Goal: Transaction & Acquisition: Purchase product/service

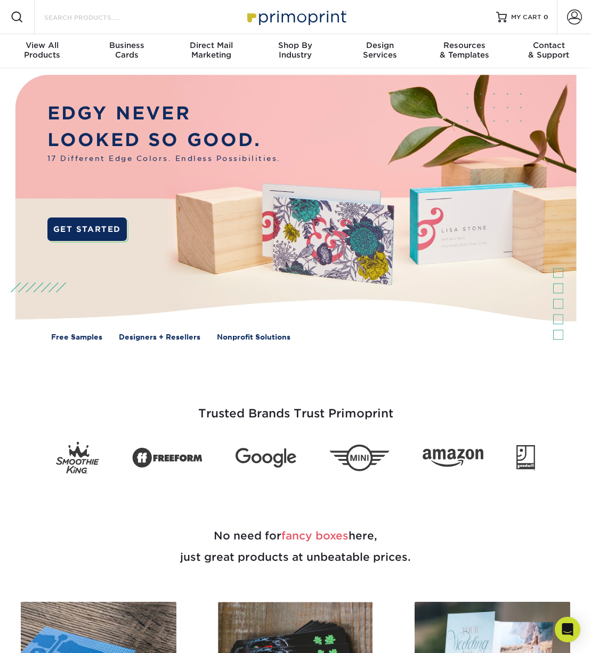
click at [77, 13] on input "Search Products" at bounding box center [95, 17] width 104 height 13
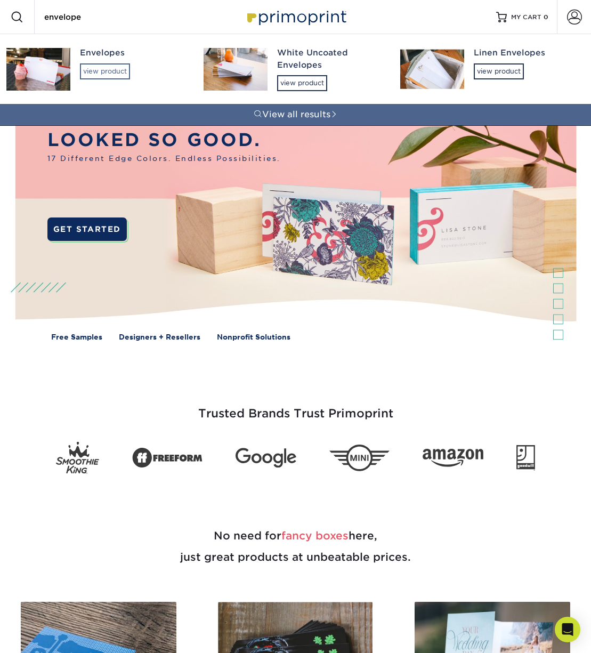
type input "envelope"
click at [108, 68] on div "view product" at bounding box center [105, 71] width 50 height 16
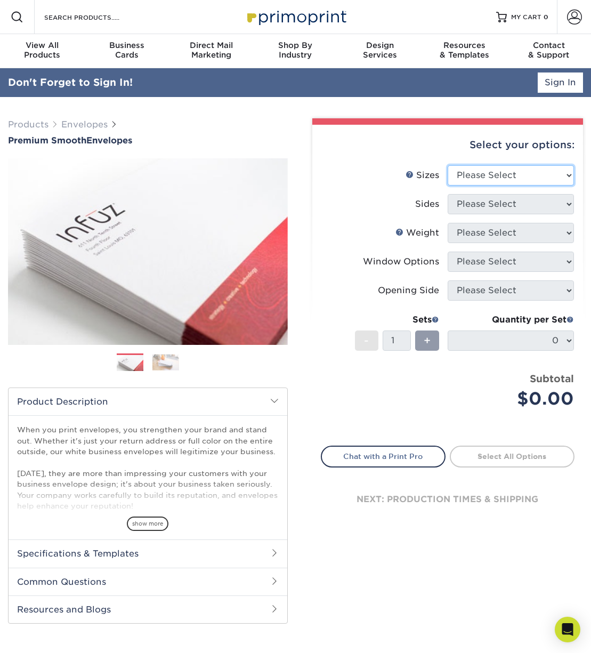
select select "4.12x9.50"
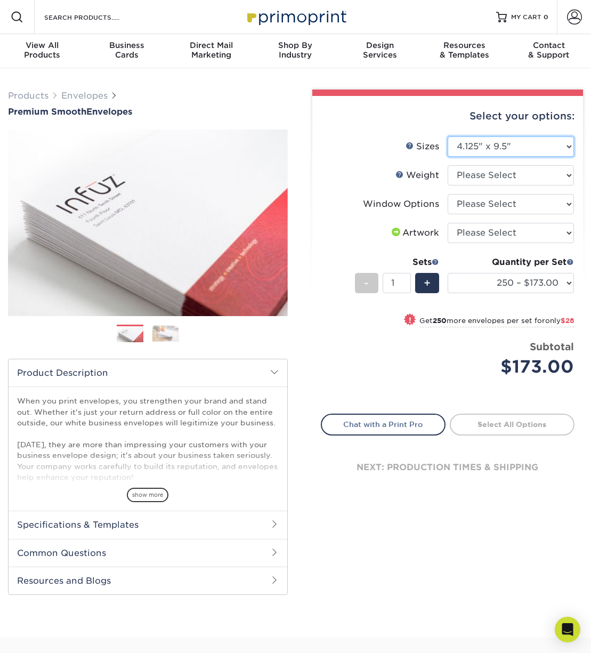
scroll to position [6, 0]
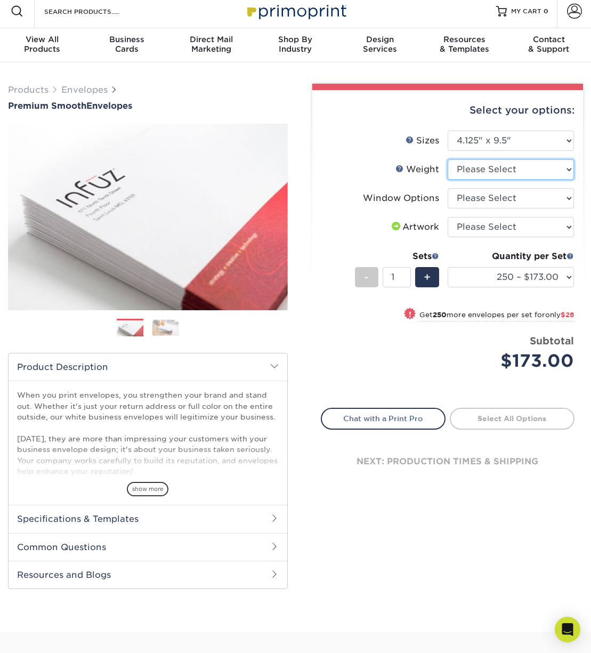
select select "70LB"
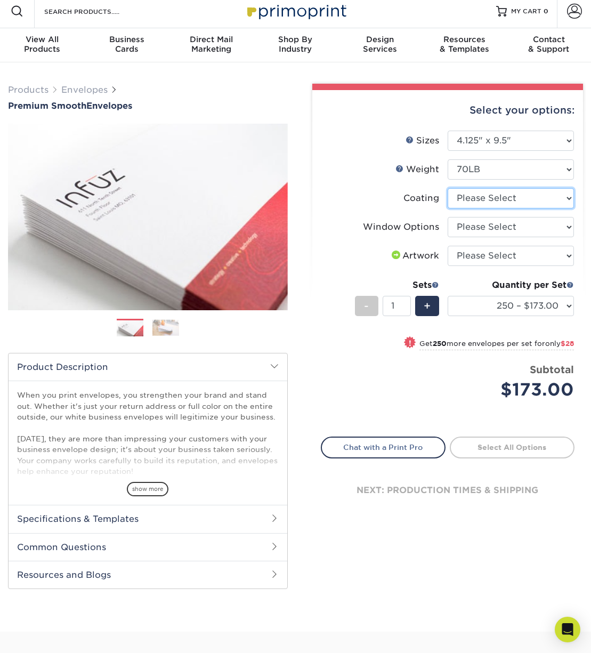
select select "3e7618de-abca-4bda-9f97-8b9129e913d8"
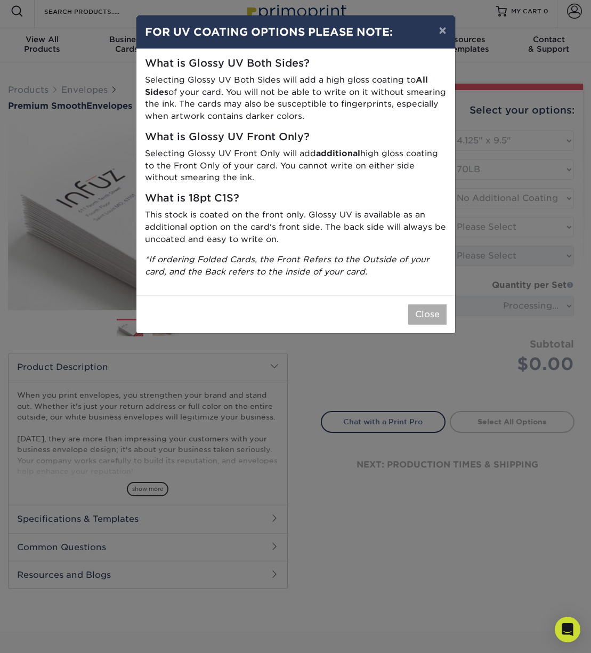
click at [442, 308] on button "Close" at bounding box center [427, 314] width 38 height 20
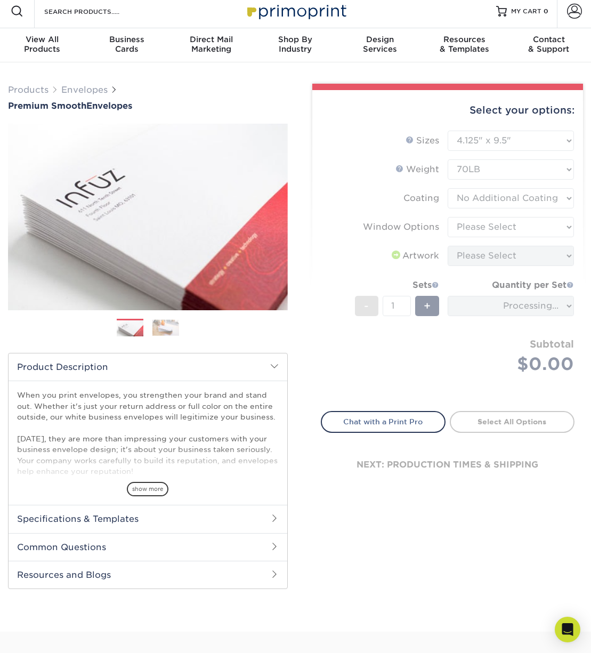
click at [479, 237] on form "Sizes Help Sizes Please Select 8.875" x 3.875" 4.125" x 9.5" 5.25" x 7.25" 9" x…" at bounding box center [448, 265] width 254 height 268
click at [491, 224] on form "Sizes Help Sizes Please Select 8.875" x 3.875" 4.125" x 9.5" 5.25" x 7.25" 9" x…" at bounding box center [448, 265] width 254 height 268
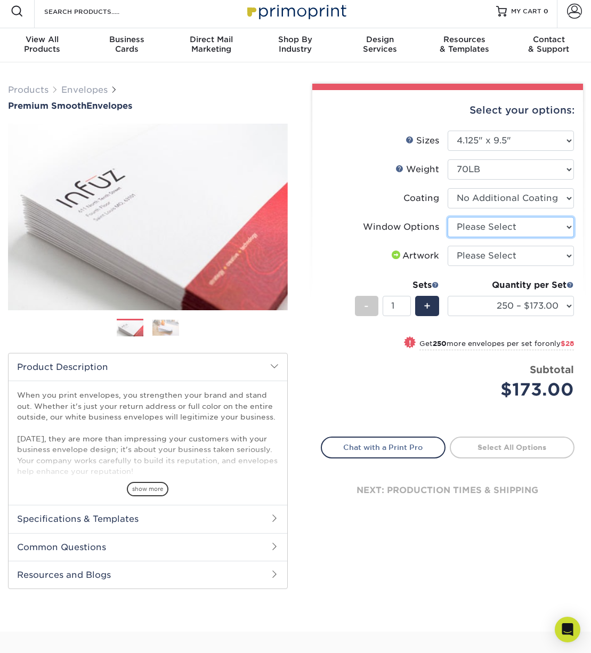
select select "1f9e9f9f-4237-4243-ba79-49052844f6e6"
select select "upload"
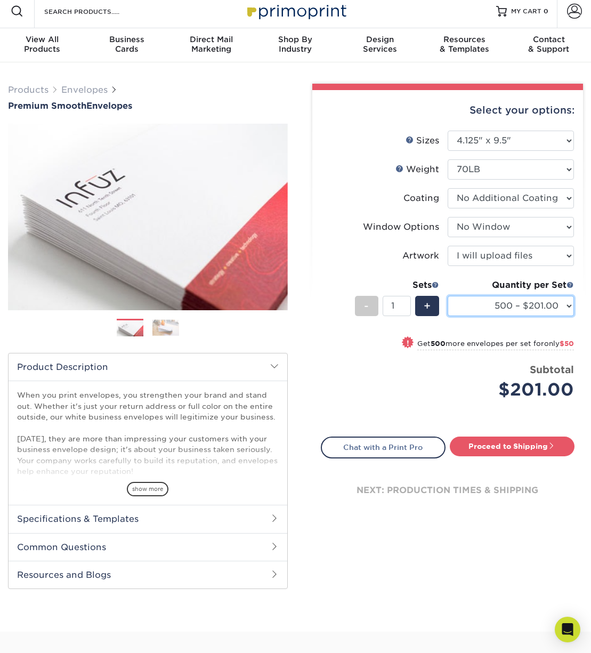
select select "1000 – $251.00"
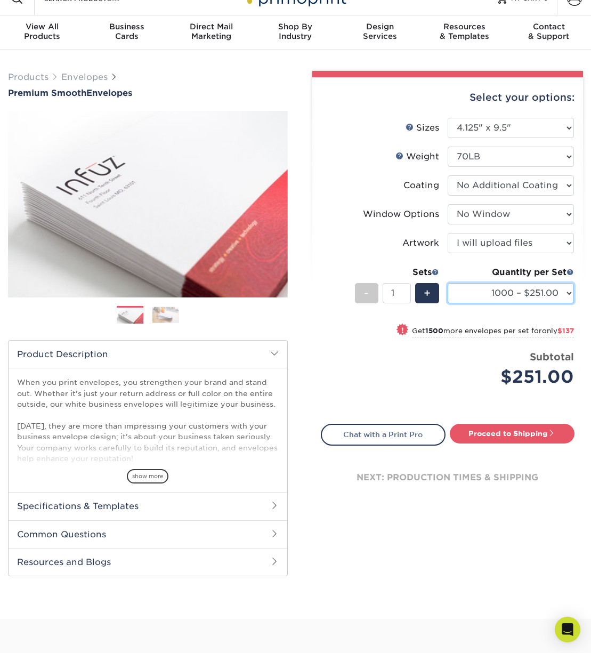
scroll to position [19, 0]
